Goal: Entertainment & Leisure: Consume media (video, audio)

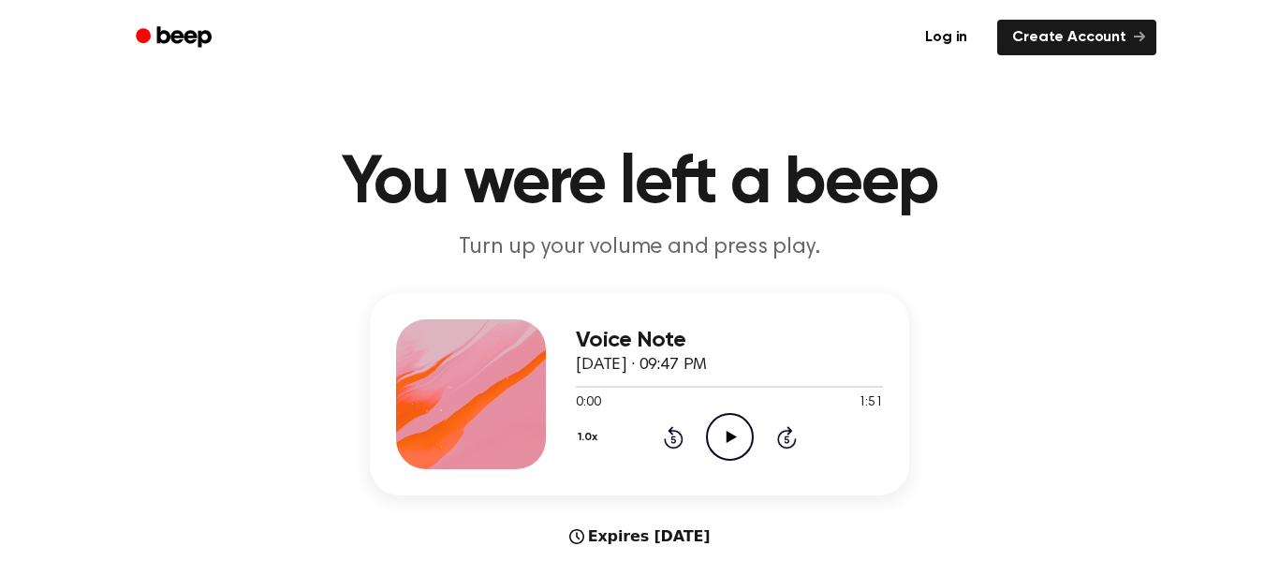
click at [725, 439] on icon "Play Audio" at bounding box center [730, 437] width 48 height 48
click at [725, 440] on icon "Pause Audio" at bounding box center [730, 437] width 48 height 48
click at [743, 423] on icon "Play Audio" at bounding box center [730, 437] width 48 height 48
click at [684, 446] on div "1.0x Rewind 5 seconds Pause Audio Skip 5 seconds" at bounding box center [729, 437] width 307 height 48
click at [673, 439] on icon at bounding box center [673, 438] width 5 height 7
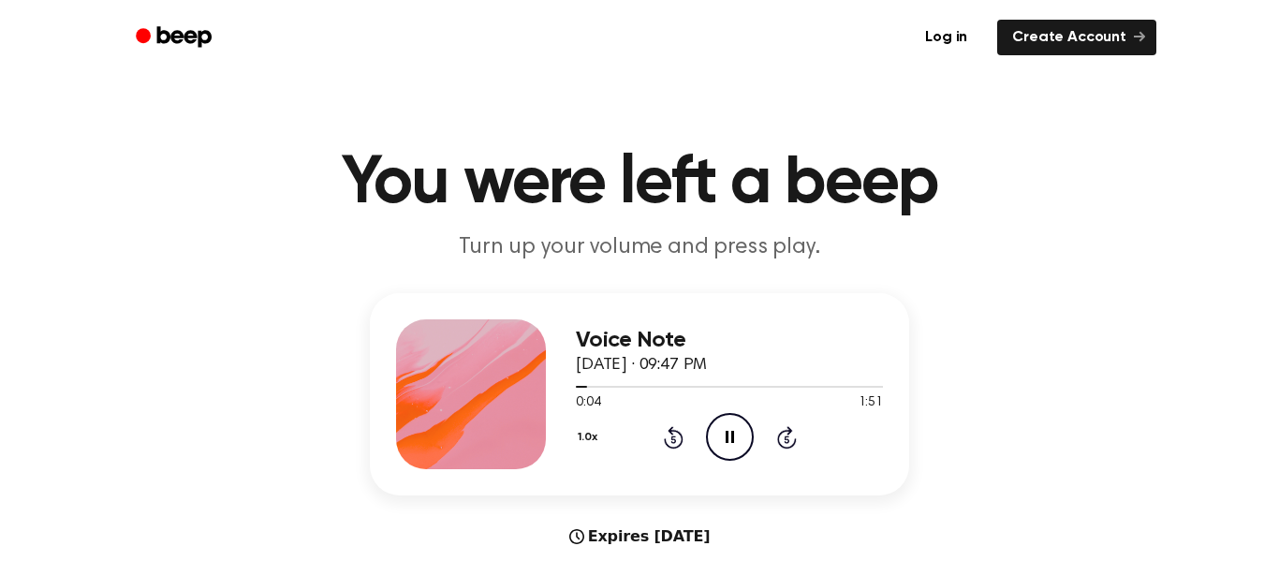
click at [673, 439] on icon at bounding box center [673, 438] width 5 height 7
click at [727, 429] on icon "Pause Audio" at bounding box center [730, 437] width 48 height 48
click at [673, 439] on icon at bounding box center [673, 438] width 5 height 7
click at [675, 436] on icon at bounding box center [673, 438] width 5 height 7
click at [737, 415] on circle at bounding box center [730, 437] width 46 height 46
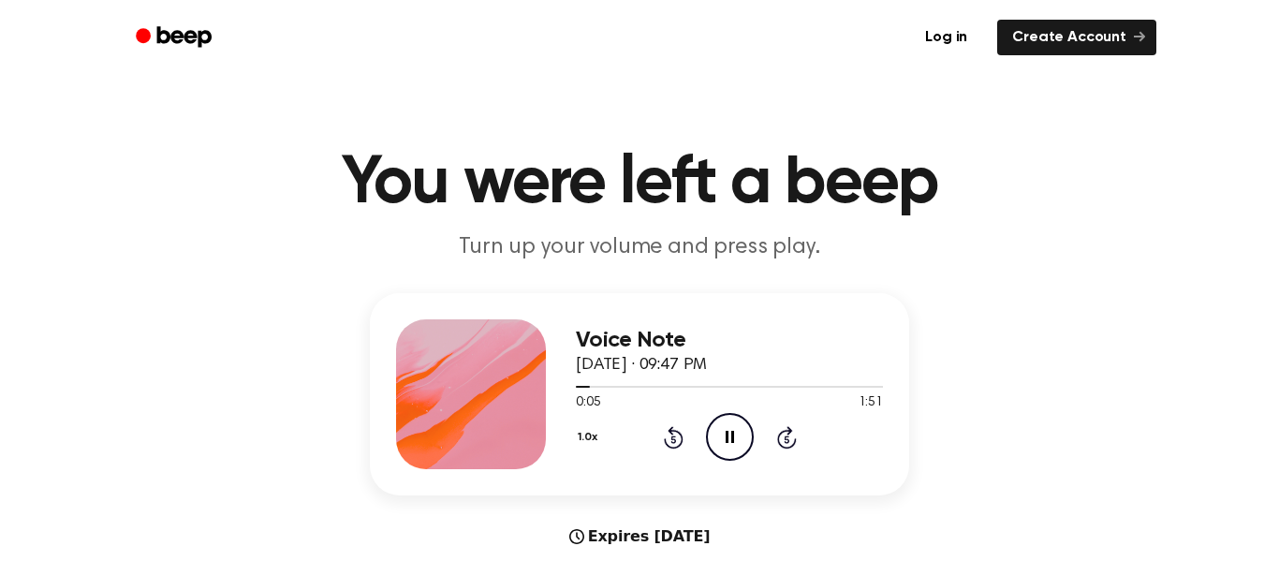
click at [727, 427] on icon "Pause Audio" at bounding box center [730, 437] width 48 height 48
click at [742, 451] on icon "Play Audio" at bounding box center [730, 437] width 48 height 48
click at [731, 433] on icon at bounding box center [730, 437] width 8 height 12
click at [715, 443] on icon "Play Audio" at bounding box center [730, 437] width 48 height 48
click at [729, 437] on icon "Pause Audio" at bounding box center [730, 437] width 48 height 48
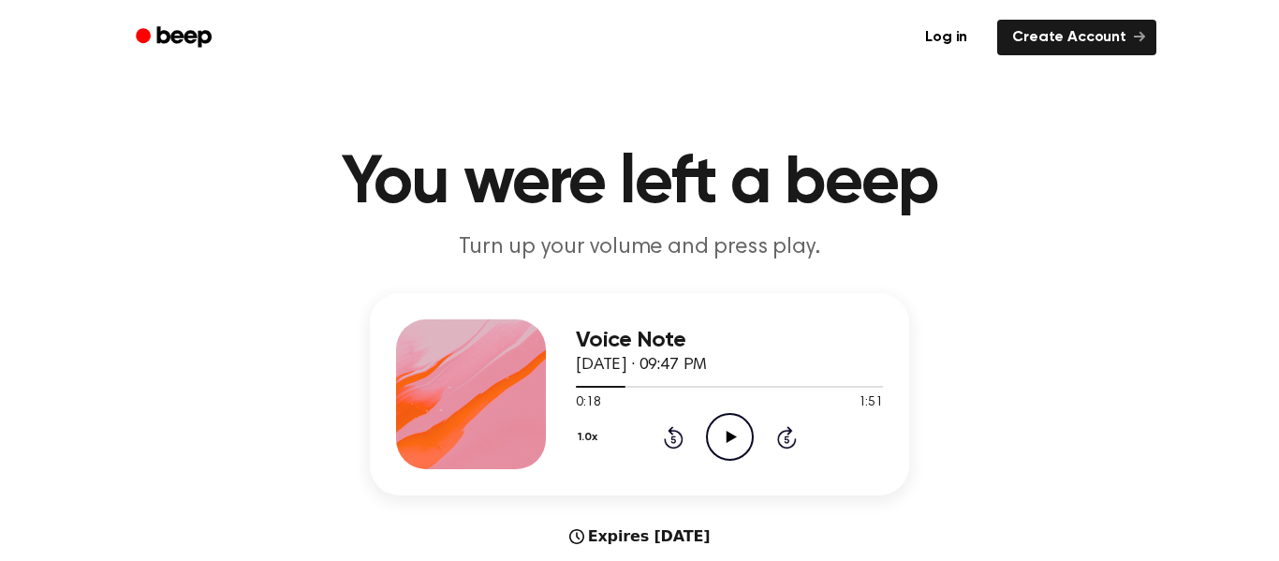
click at [673, 439] on icon at bounding box center [673, 438] width 5 height 7
click at [736, 432] on icon "Play Audio" at bounding box center [730, 437] width 48 height 48
click at [720, 424] on icon "Pause Audio" at bounding box center [730, 437] width 48 height 48
click at [673, 440] on icon "Rewind 5 seconds" at bounding box center [673, 437] width 21 height 24
click at [720, 430] on icon "Play Audio" at bounding box center [730, 437] width 48 height 48
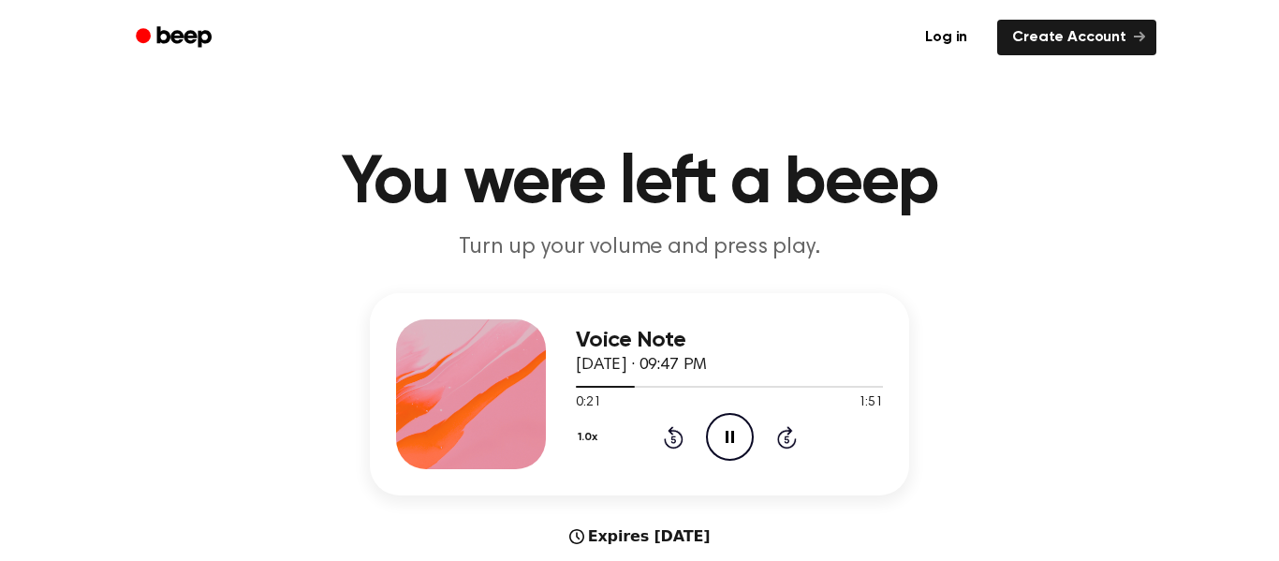
click at [734, 456] on icon "Pause Audio" at bounding box center [730, 437] width 48 height 48
click at [742, 421] on icon "Play Audio" at bounding box center [730, 437] width 48 height 48
click at [713, 440] on icon "Pause Audio" at bounding box center [730, 437] width 48 height 48
click at [721, 440] on icon "Play Audio" at bounding box center [730, 437] width 48 height 48
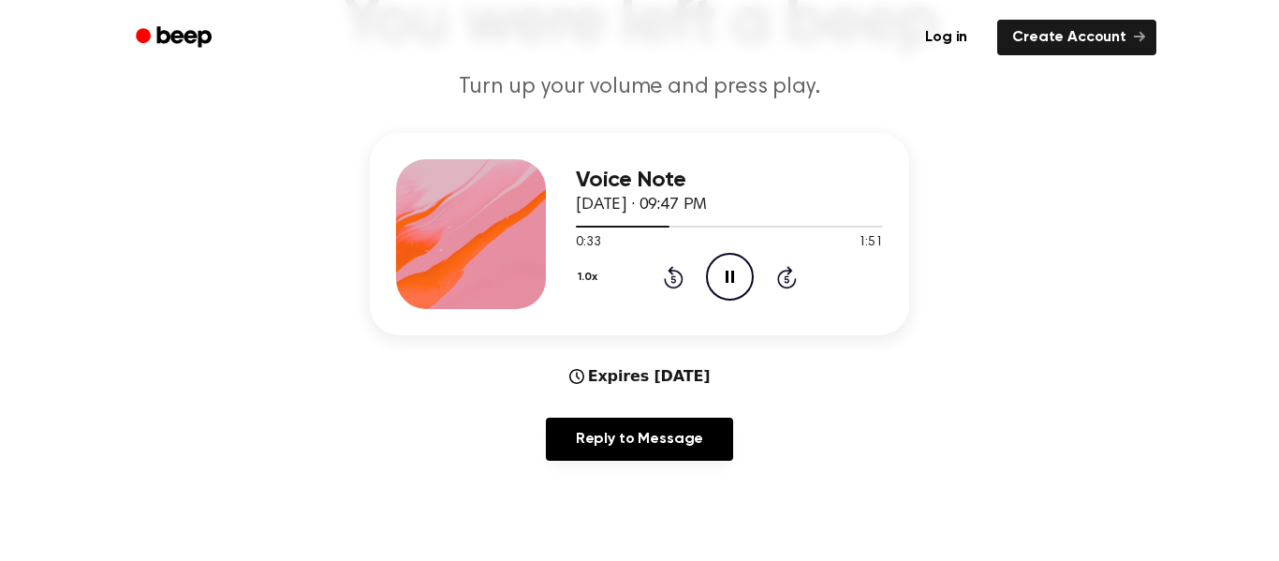
click at [735, 265] on icon "Pause Audio" at bounding box center [730, 277] width 48 height 48
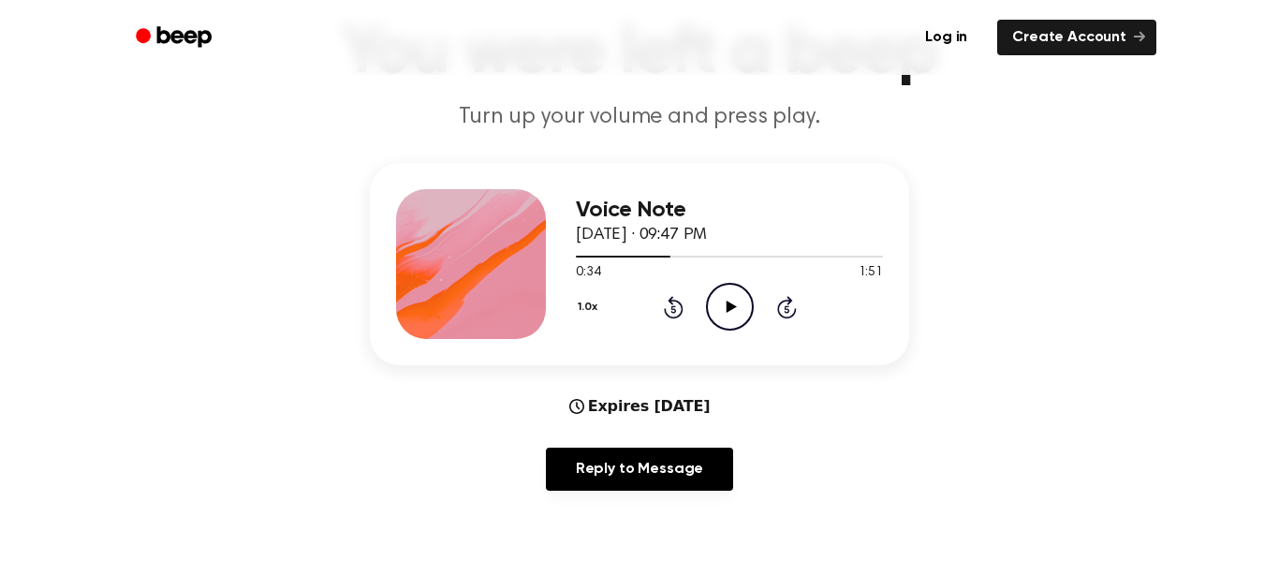
scroll to position [128, 0]
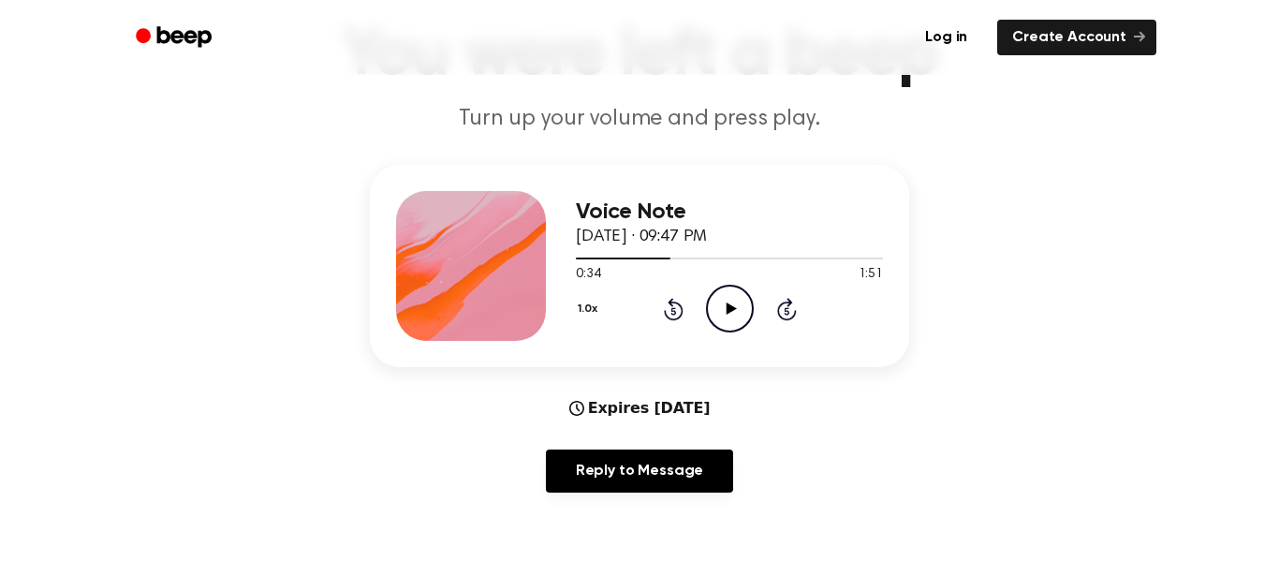
click at [741, 313] on icon "Play Audio" at bounding box center [730, 309] width 48 height 48
click at [673, 311] on icon at bounding box center [673, 310] width 5 height 7
click at [750, 303] on icon "Pause Audio" at bounding box center [730, 309] width 48 height 48
click at [677, 305] on icon "Rewind 5 seconds" at bounding box center [673, 309] width 21 height 24
click at [673, 311] on icon at bounding box center [673, 310] width 5 height 7
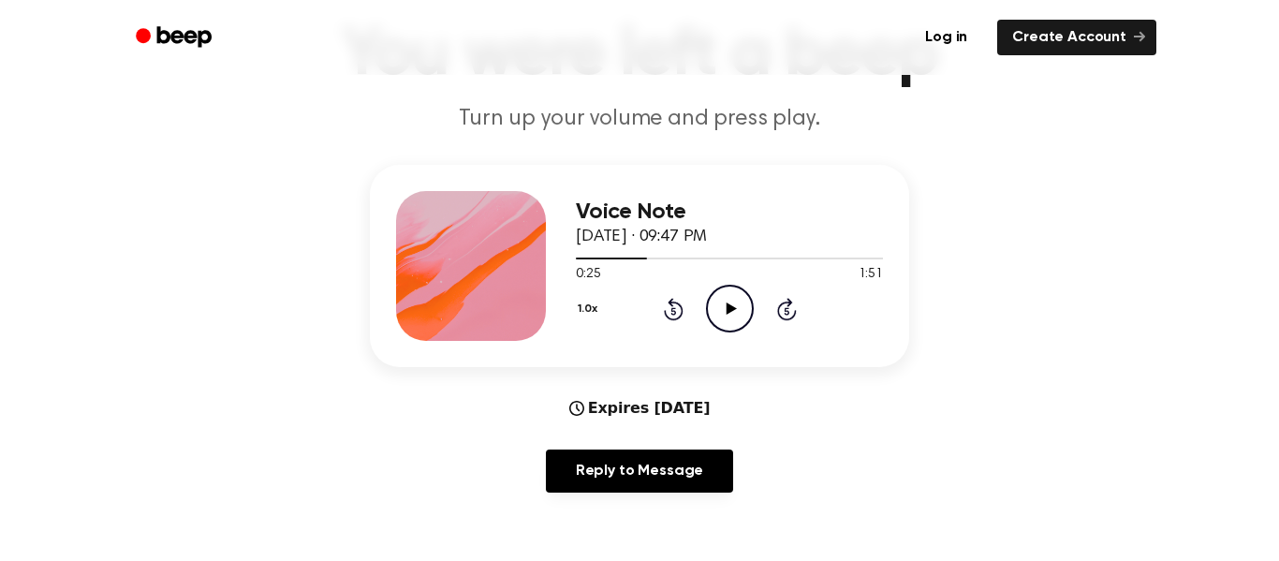
click at [731, 306] on icon at bounding box center [731, 308] width 10 height 12
click at [728, 307] on icon at bounding box center [730, 308] width 8 height 12
click at [732, 307] on icon at bounding box center [731, 308] width 10 height 12
click at [731, 306] on icon at bounding box center [730, 308] width 8 height 12
click at [673, 311] on icon at bounding box center [673, 310] width 5 height 7
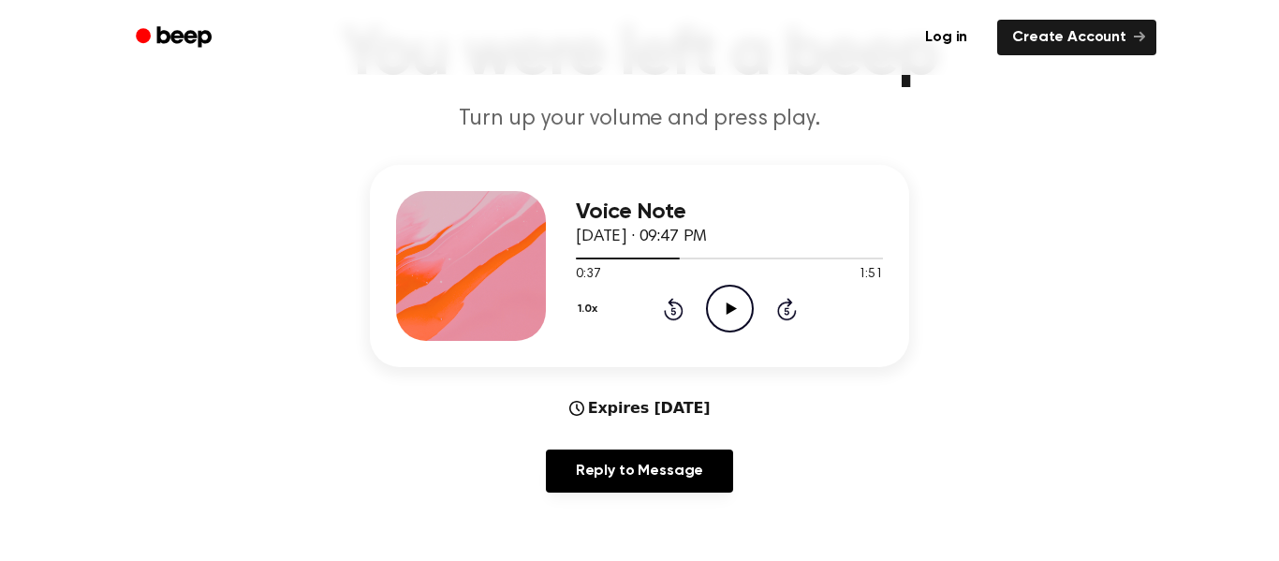
click at [725, 306] on icon "Play Audio" at bounding box center [730, 309] width 48 height 48
click at [673, 311] on icon at bounding box center [673, 310] width 5 height 7
click at [730, 309] on icon "Pause Audio" at bounding box center [730, 309] width 48 height 48
click at [734, 308] on icon at bounding box center [731, 308] width 10 height 12
click at [737, 315] on icon "Pause Audio" at bounding box center [730, 309] width 48 height 48
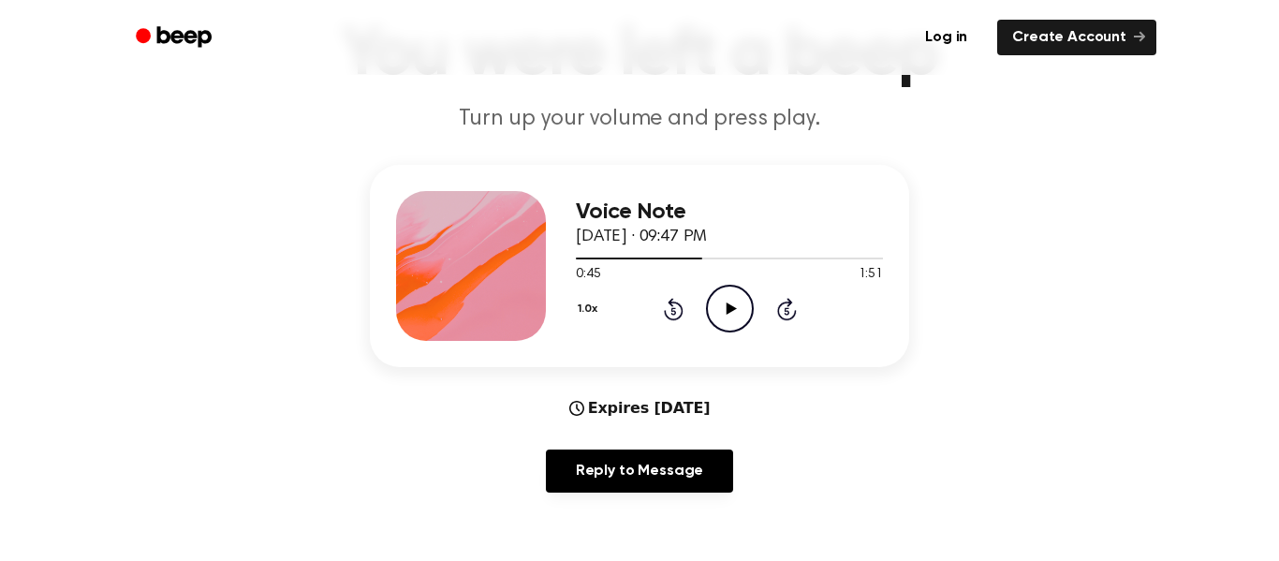
click at [671, 298] on icon "Rewind 5 seconds" at bounding box center [673, 309] width 21 height 24
click at [721, 301] on icon "Play Audio" at bounding box center [730, 309] width 48 height 48
click at [675, 297] on icon "Rewind 5 seconds" at bounding box center [673, 309] width 21 height 24
click at [731, 302] on icon "Pause Audio" at bounding box center [730, 309] width 48 height 48
click at [730, 312] on icon at bounding box center [731, 308] width 10 height 12
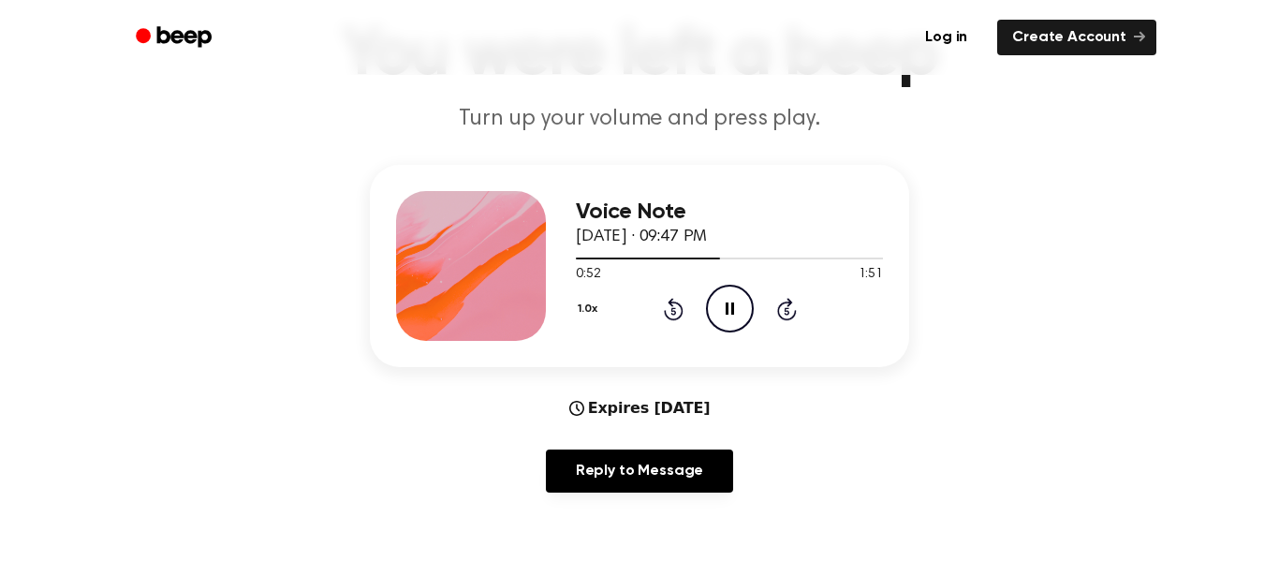
click at [732, 308] on icon at bounding box center [730, 308] width 8 height 12
click at [682, 303] on icon "Rewind 5 seconds" at bounding box center [673, 309] width 21 height 24
click at [736, 309] on icon at bounding box center [731, 308] width 10 height 12
click at [735, 308] on icon "Pause Audio" at bounding box center [730, 309] width 48 height 48
click at [736, 293] on icon "Play Audio" at bounding box center [730, 309] width 48 height 48
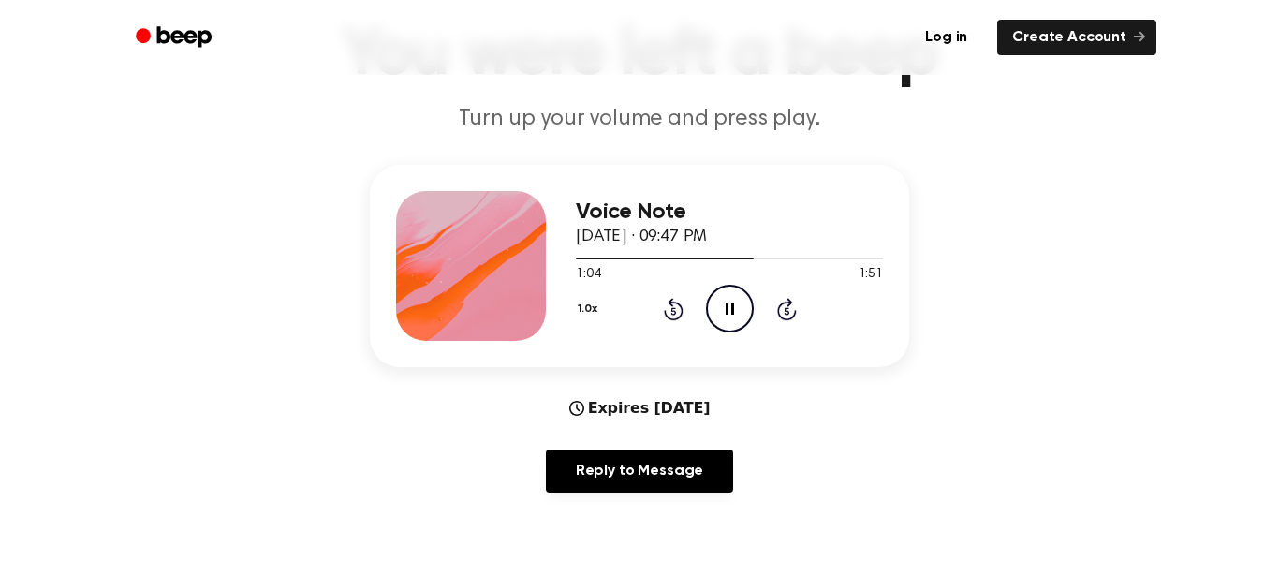
click at [723, 305] on icon "Pause Audio" at bounding box center [730, 309] width 48 height 48
click at [755, 311] on div "1.0x Rewind 5 seconds Play Audio Skip 5 seconds" at bounding box center [729, 309] width 307 height 48
click at [715, 313] on icon "Play Audio" at bounding box center [730, 309] width 48 height 48
click at [733, 319] on icon "Pause Audio" at bounding box center [730, 309] width 48 height 48
click at [733, 315] on icon "Play Audio" at bounding box center [730, 309] width 48 height 48
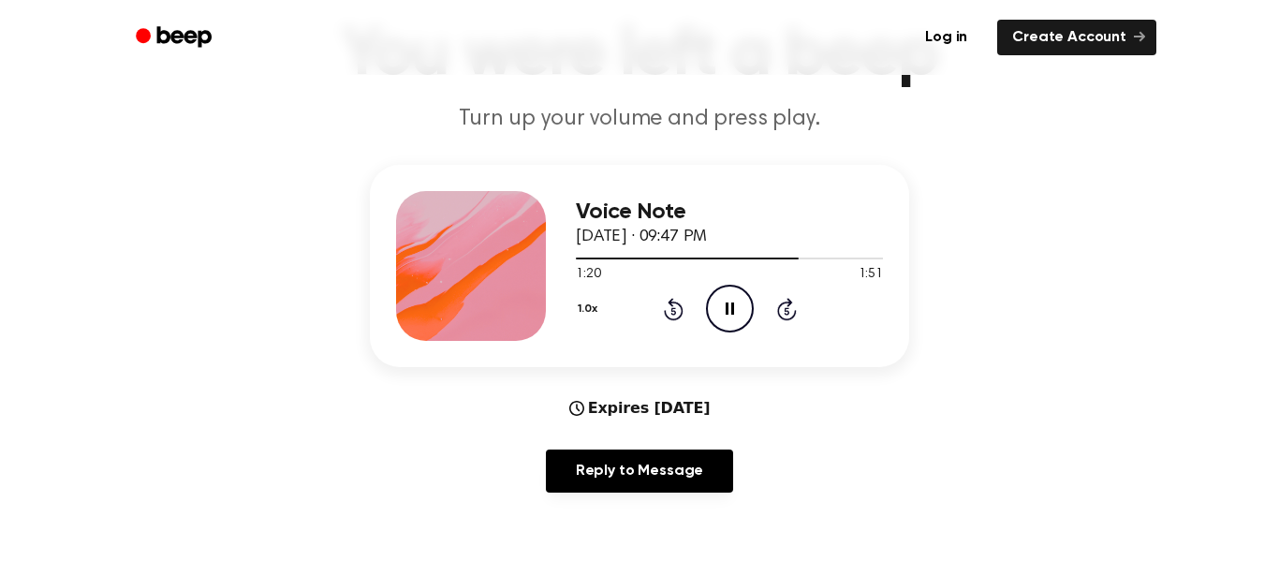
click at [730, 312] on icon "Pause Audio" at bounding box center [730, 309] width 48 height 48
click at [663, 307] on icon "Rewind 5 seconds" at bounding box center [673, 309] width 21 height 24
click at [732, 306] on icon "Play Audio" at bounding box center [730, 309] width 48 height 48
click at [673, 311] on icon at bounding box center [673, 310] width 5 height 7
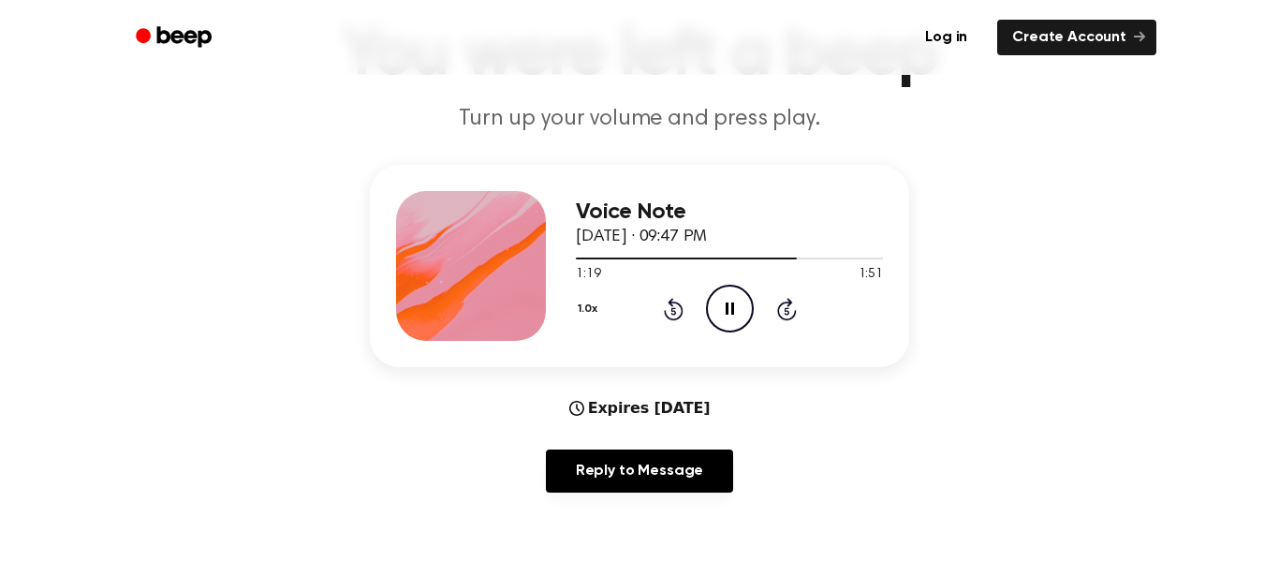
click at [725, 304] on icon "Pause Audio" at bounding box center [730, 309] width 48 height 48
click at [736, 298] on icon "Play Audio" at bounding box center [730, 309] width 48 height 48
click at [673, 311] on icon at bounding box center [673, 310] width 5 height 7
click at [674, 313] on icon "Rewind 5 seconds" at bounding box center [673, 309] width 21 height 24
click at [673, 311] on icon at bounding box center [673, 310] width 5 height 7
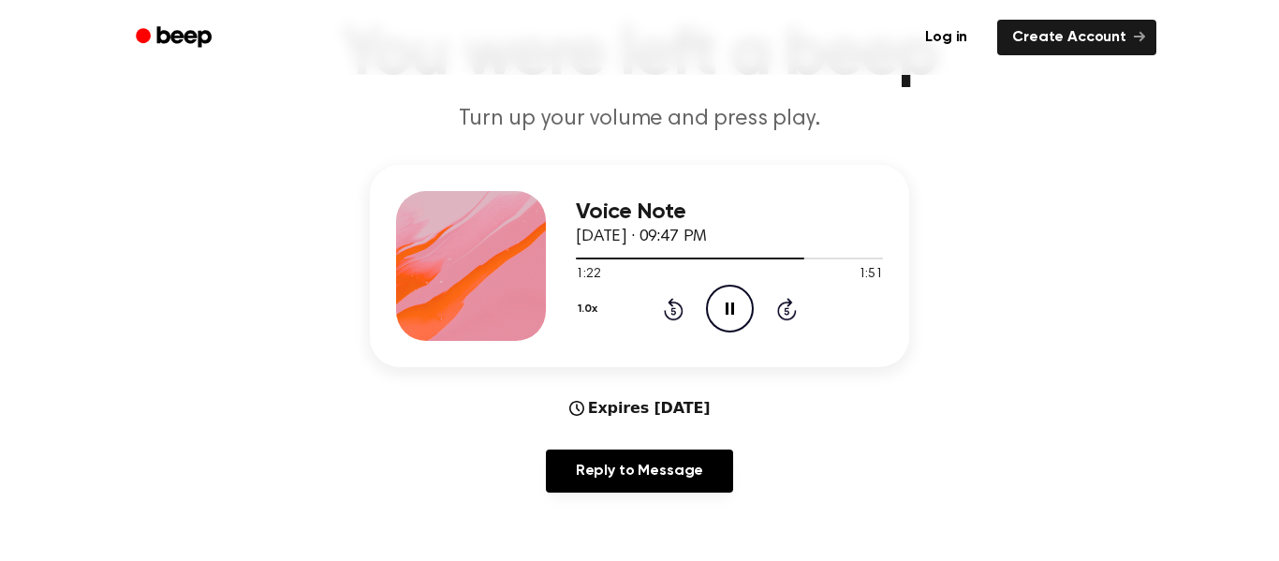
click at [741, 302] on icon "Pause Audio" at bounding box center [730, 309] width 48 height 48
click at [682, 303] on icon "Rewind 5 seconds" at bounding box center [673, 309] width 21 height 24
click at [727, 295] on icon "Play Audio" at bounding box center [730, 309] width 48 height 48
click at [740, 304] on icon "Pause Audio" at bounding box center [730, 309] width 48 height 48
click at [729, 317] on icon "Play Audio" at bounding box center [730, 309] width 48 height 48
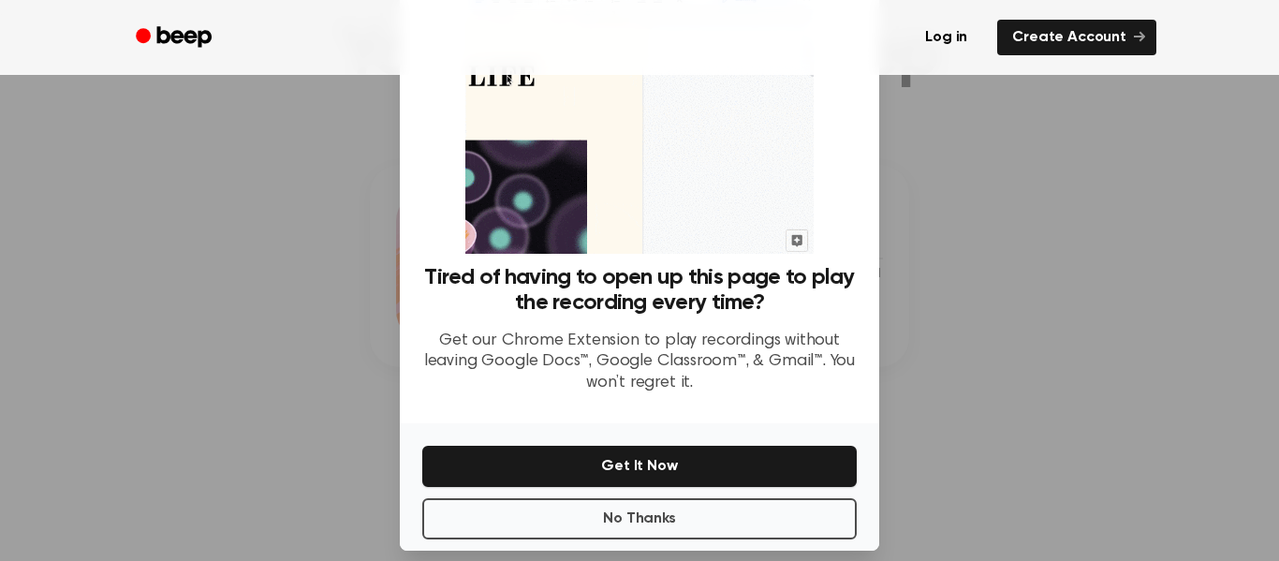
scroll to position [121, 0]
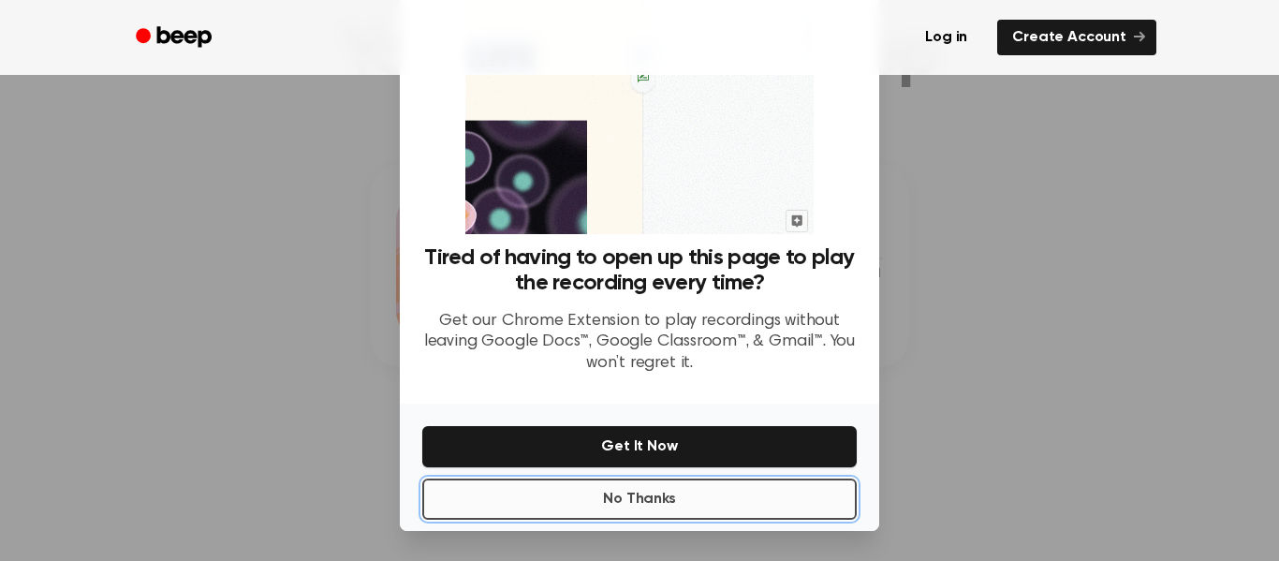
click at [748, 491] on button "No Thanks" at bounding box center [639, 499] width 435 height 41
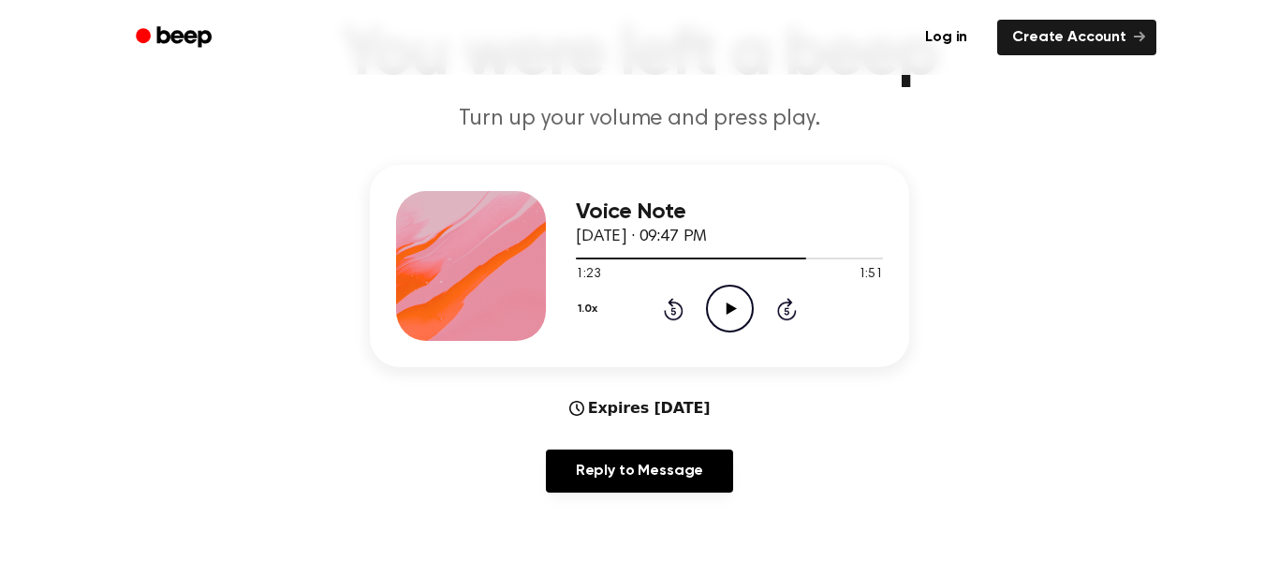
click at [738, 305] on icon "Play Audio" at bounding box center [730, 309] width 48 height 48
click at [731, 309] on icon at bounding box center [730, 308] width 8 height 12
click at [673, 311] on icon at bounding box center [673, 310] width 5 height 7
click at [745, 303] on icon "Play Audio" at bounding box center [730, 309] width 48 height 48
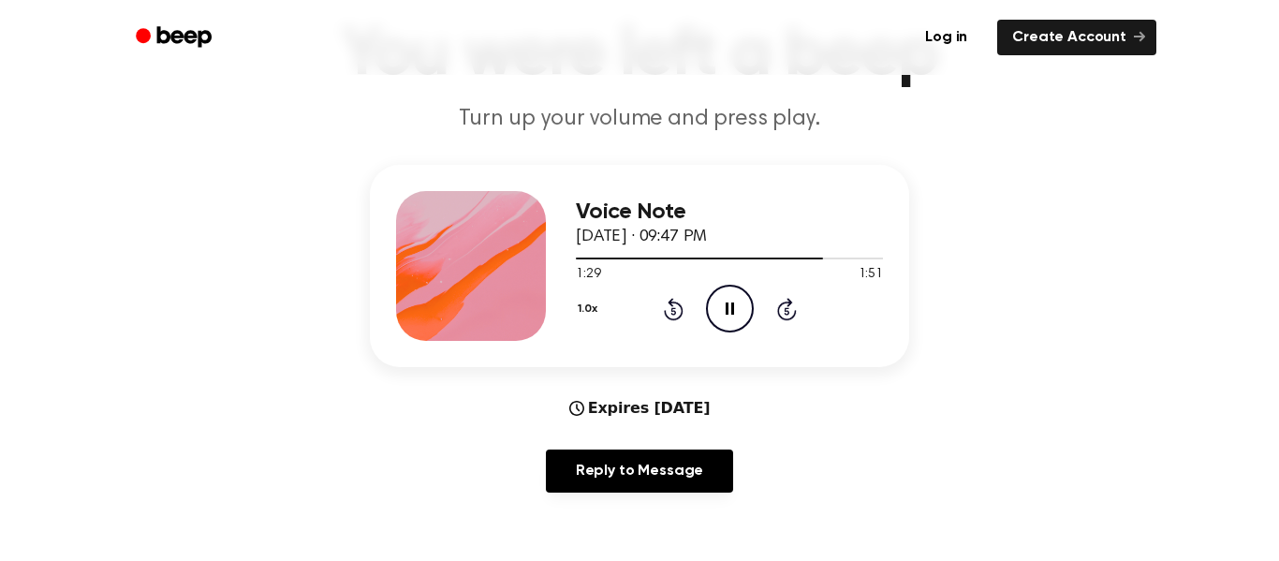
click at [733, 318] on icon "Pause Audio" at bounding box center [730, 309] width 48 height 48
click at [740, 321] on icon "Play Audio" at bounding box center [730, 309] width 48 height 48
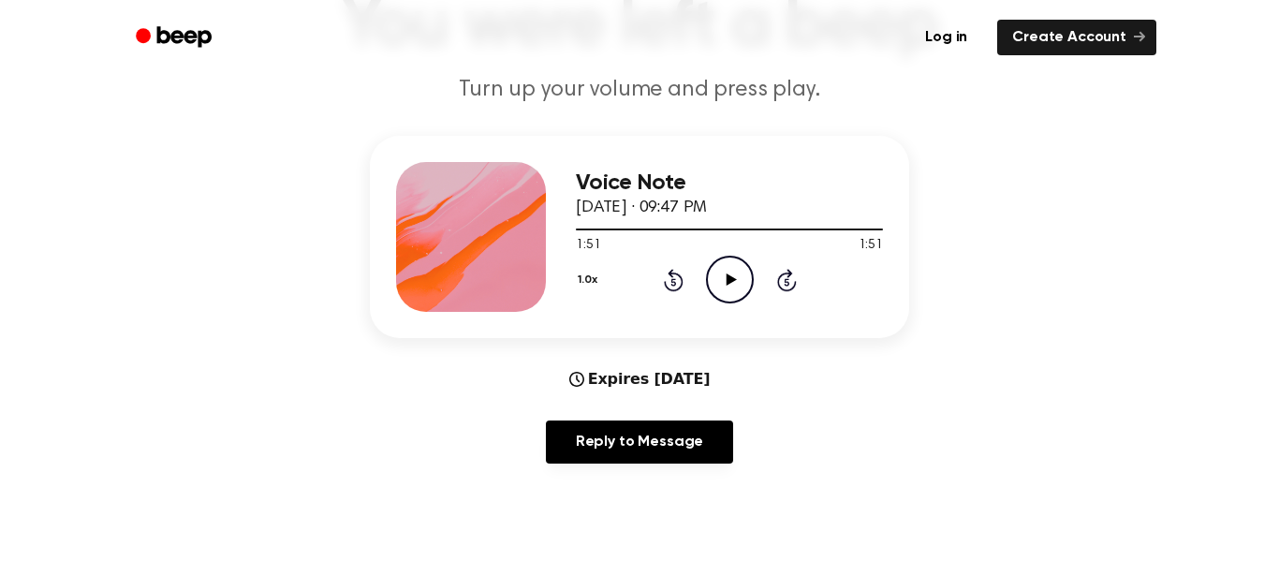
scroll to position [159, 0]
